Goal: Task Accomplishment & Management: Manage account settings

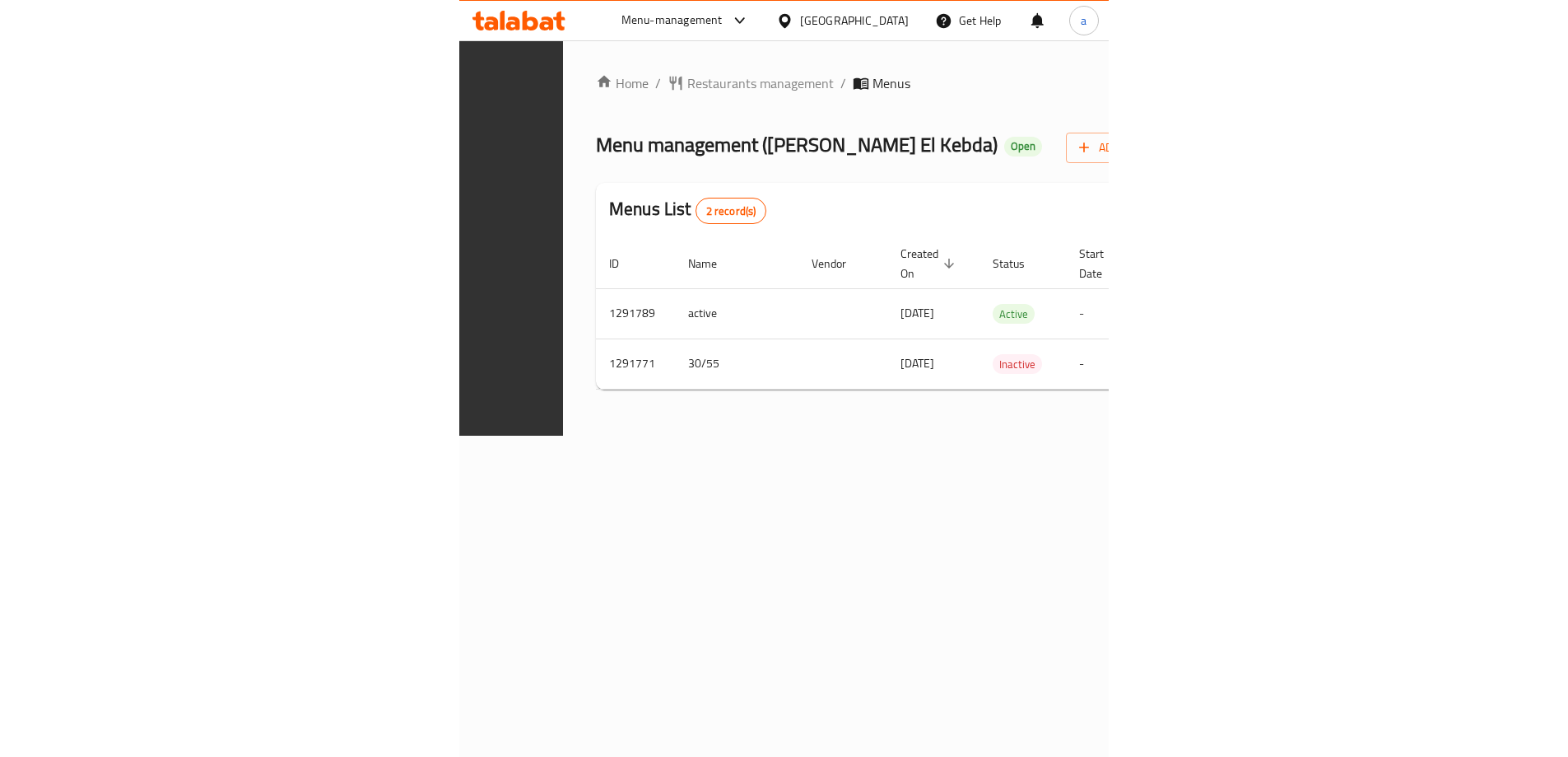
scroll to position [0, 396]
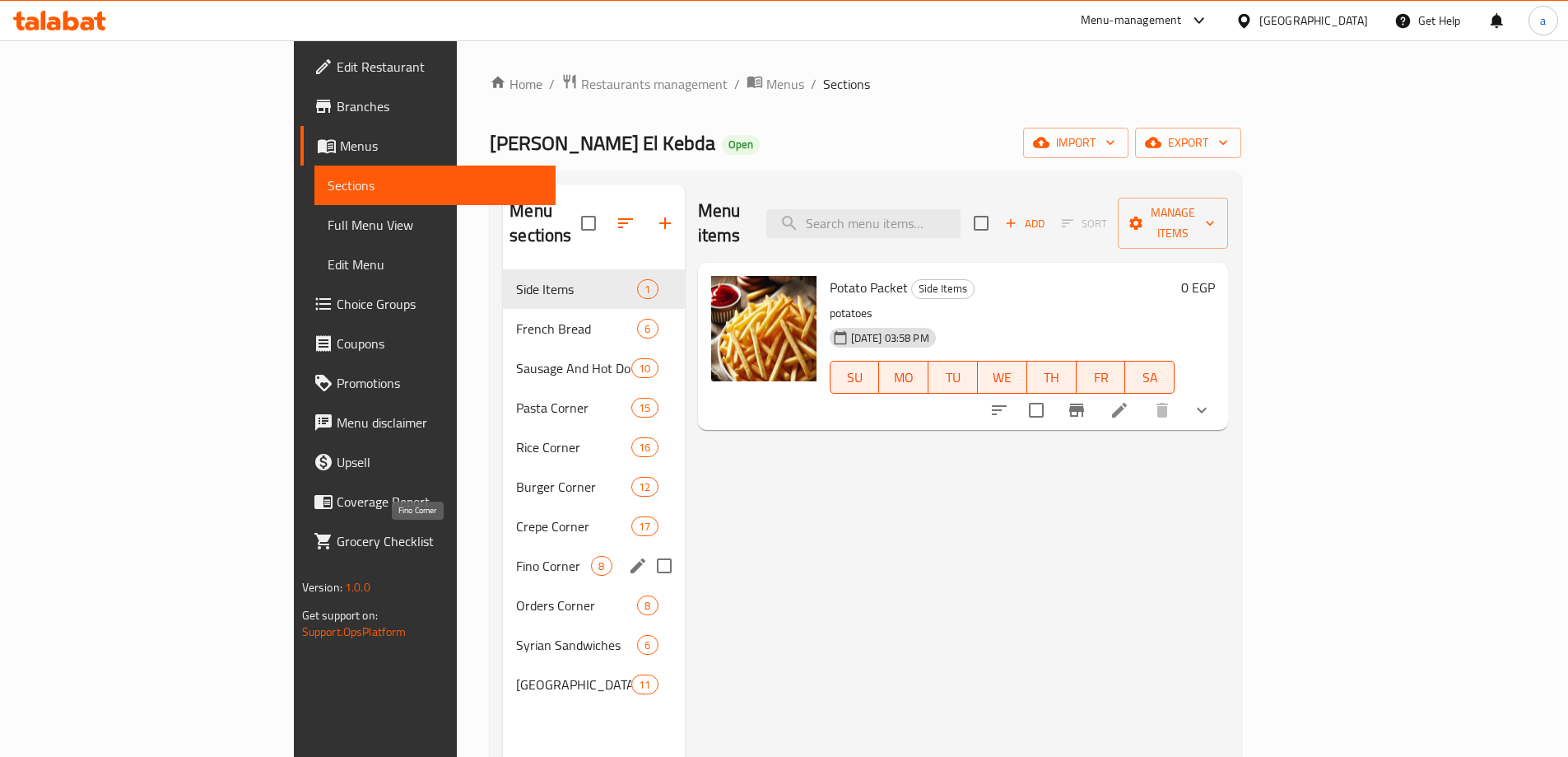
click at [516, 556] on span "Fino Corner" at bounding box center [554, 565] width 75 height 20
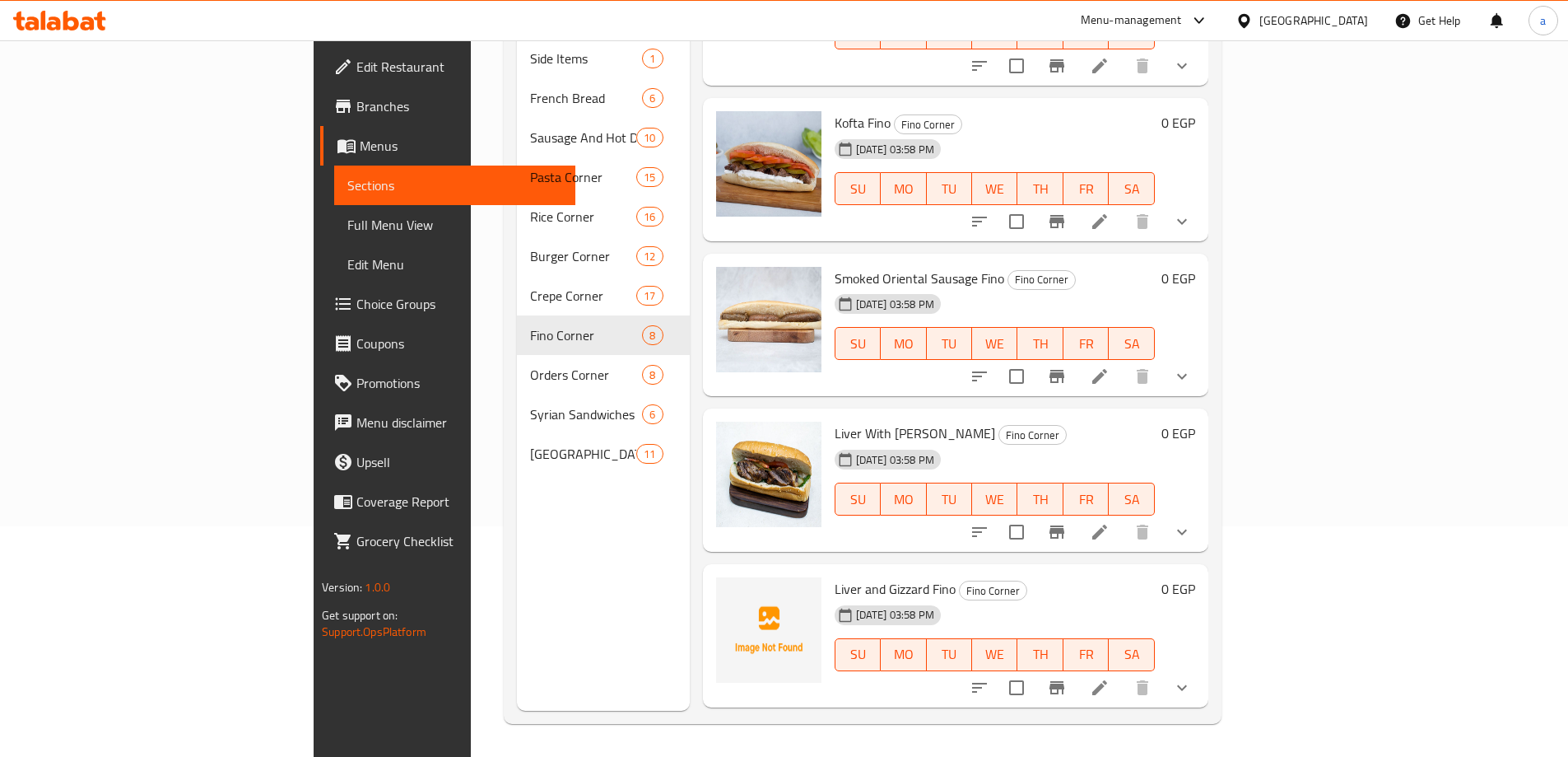
scroll to position [600, 0]
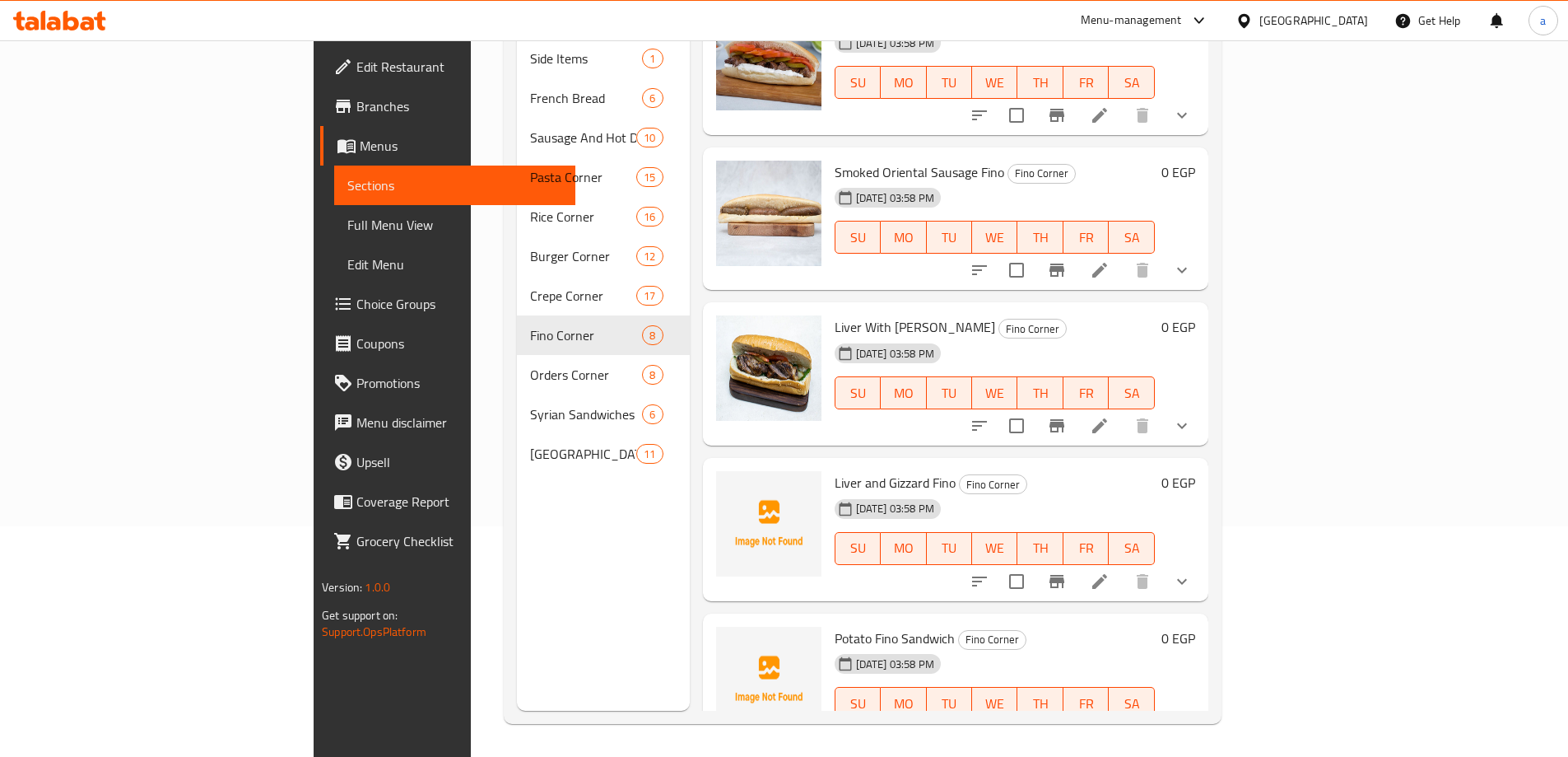
click at [648, 493] on div "[DATE] 03:58 PM SU MO TU WE TH FR SA" at bounding box center [994, 537] width 333 height 89
click at [648, 566] on li at bounding box center [1099, 581] width 46 height 30
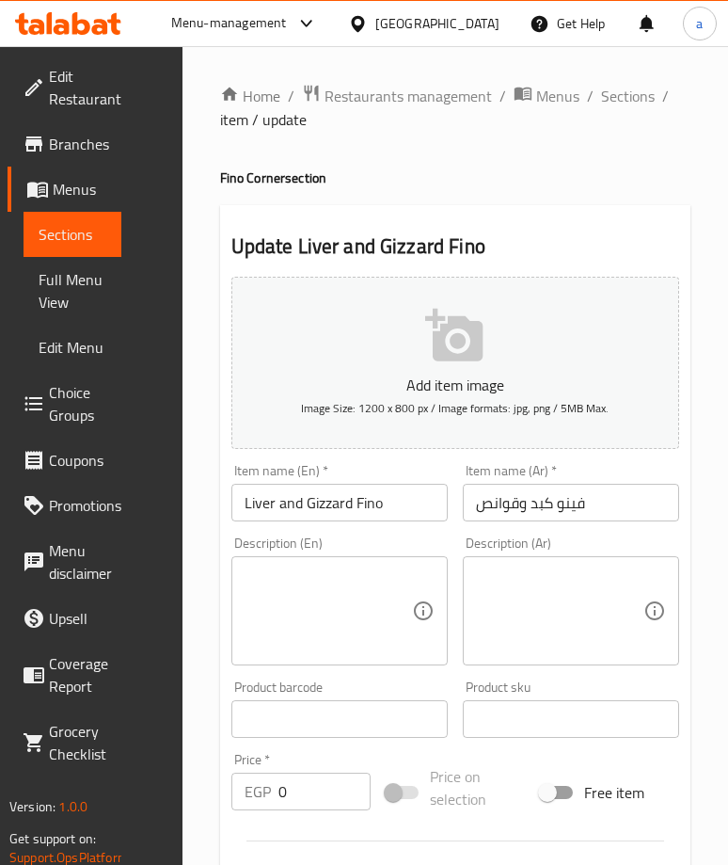
click at [408, 116] on ol "Home / Restaurants management / Menus / Sections / item / update" at bounding box center [455, 107] width 471 height 47
click at [414, 100] on span "Restaurants management" at bounding box center [408, 96] width 167 height 23
